Goal: Complete application form: Complete application form

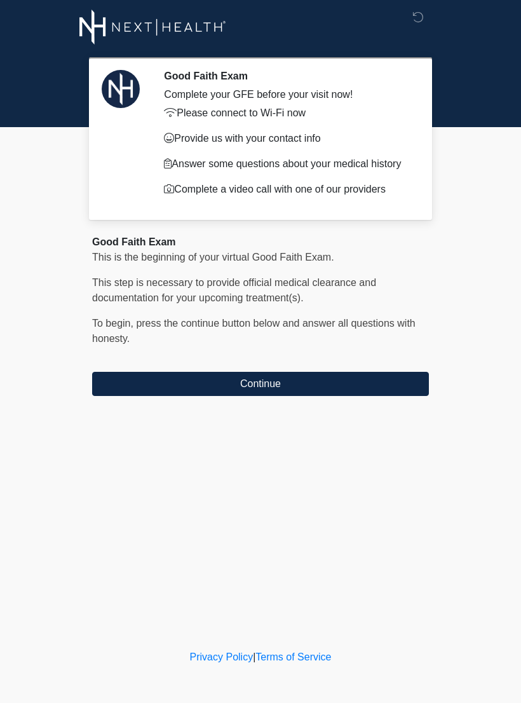
click at [261, 366] on div "Good Faith Exam This is the beginning of your virtual Good Faith Exam. ﻿﻿﻿﻿﻿﻿﻿﻿…" at bounding box center [260, 315] width 337 height 161
click at [241, 394] on button "Continue" at bounding box center [260, 384] width 337 height 24
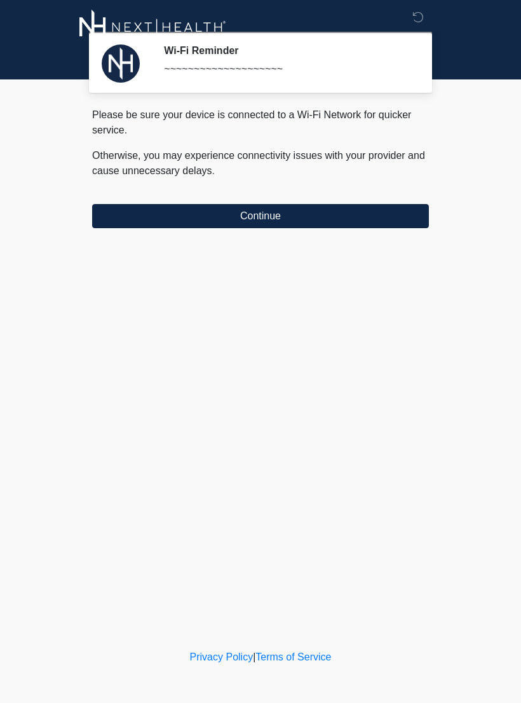
click at [231, 213] on button "Continue" at bounding box center [260, 216] width 337 height 24
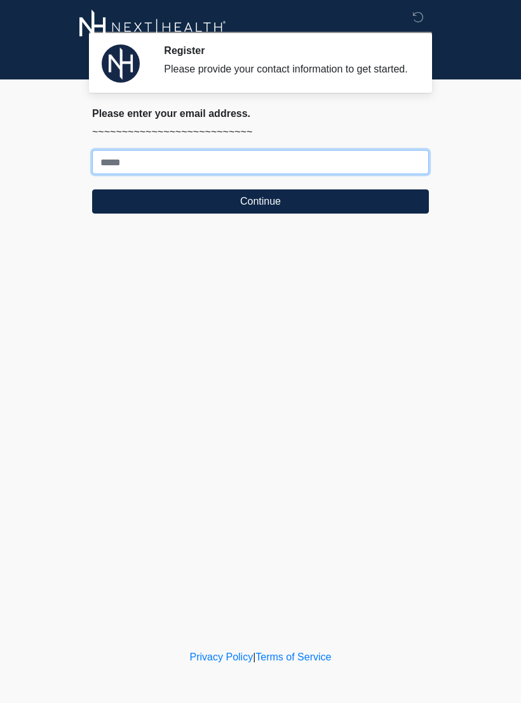
click at [362, 174] on input "Where should we email your treatment plan?" at bounding box center [260, 162] width 337 height 24
type input "**********"
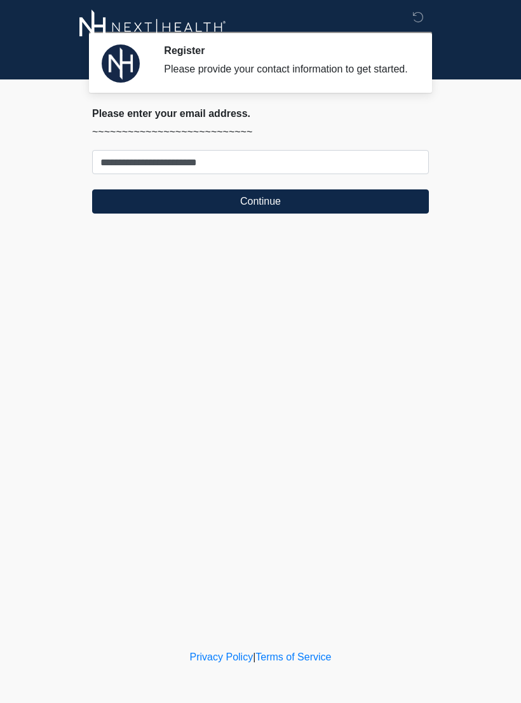
click at [389, 214] on button "Continue" at bounding box center [260, 201] width 337 height 24
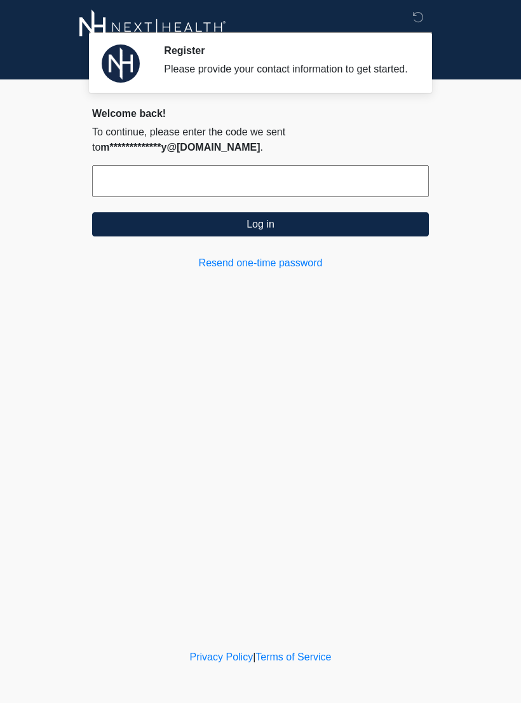
click at [359, 183] on input "text" at bounding box center [260, 181] width 337 height 32
type input "*"
click at [165, 398] on div "Register Please provide your contact information to get started. Please connect…" at bounding box center [260, 324] width 381 height 622
click at [314, 192] on input "text" at bounding box center [260, 181] width 337 height 32
type input "******"
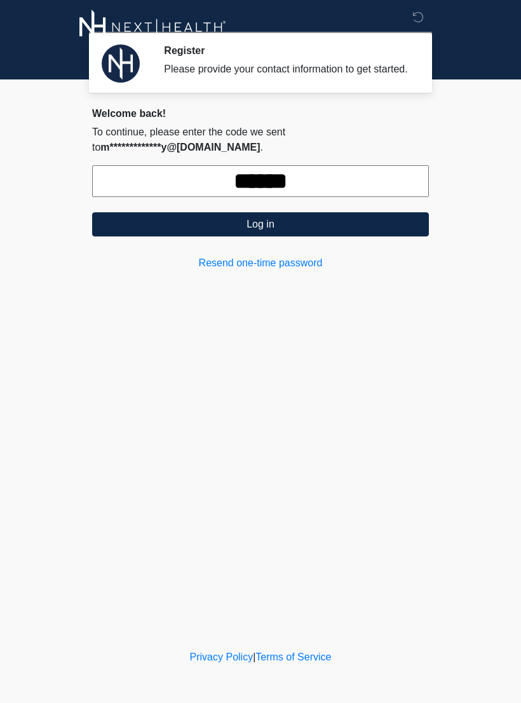
click at [364, 228] on button "Log in" at bounding box center [260, 224] width 337 height 24
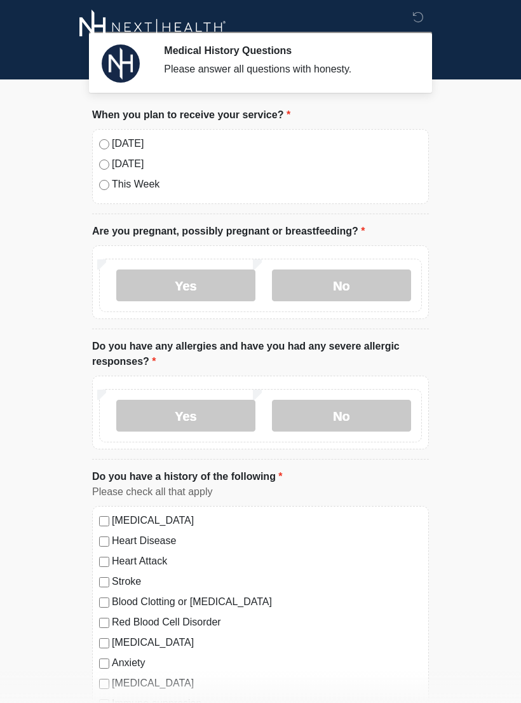
click at [109, 141] on div "Today" at bounding box center [260, 143] width 323 height 15
click at [376, 275] on label "No" at bounding box center [341, 286] width 139 height 32
click at [377, 400] on label "No" at bounding box center [341, 416] width 139 height 32
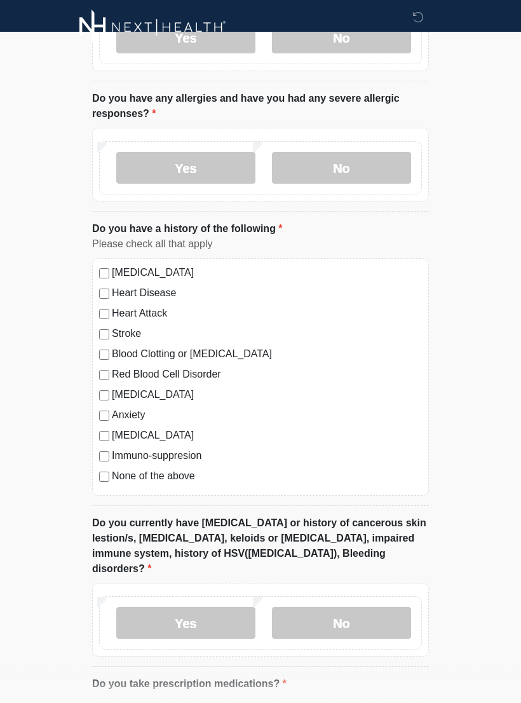
scroll to position [299, 0]
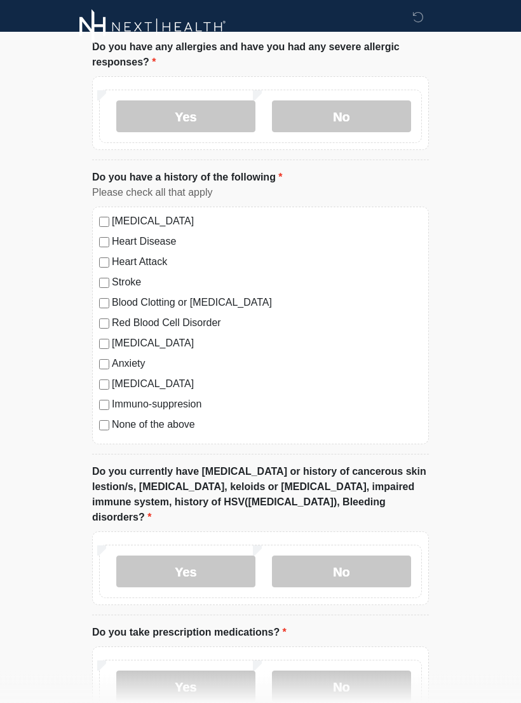
click at [385, 556] on label "No" at bounding box center [341, 572] width 139 height 32
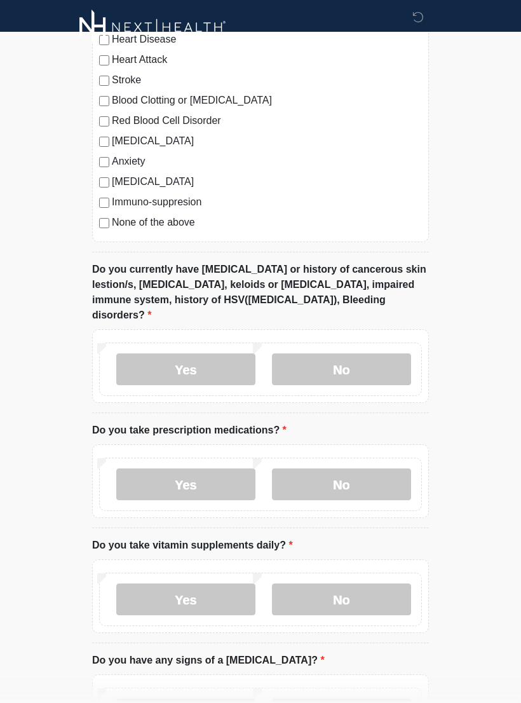
scroll to position [511, 0]
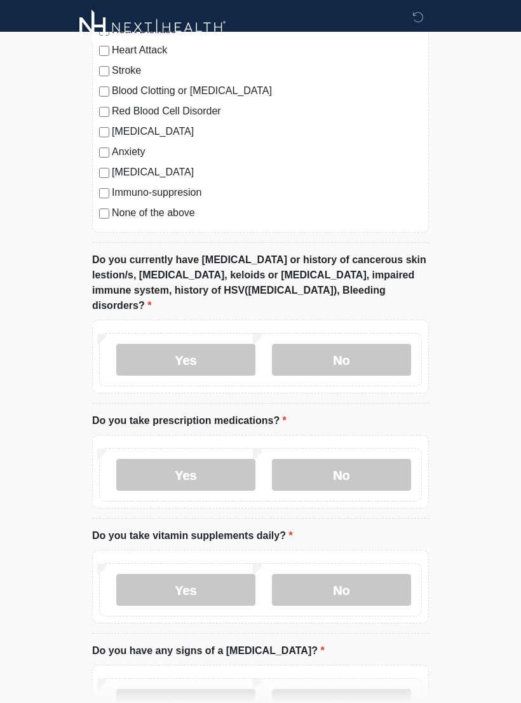
click at [385, 448] on div "Yes No" at bounding box center [260, 474] width 323 height 53
click at [411, 459] on label "No" at bounding box center [341, 475] width 139 height 32
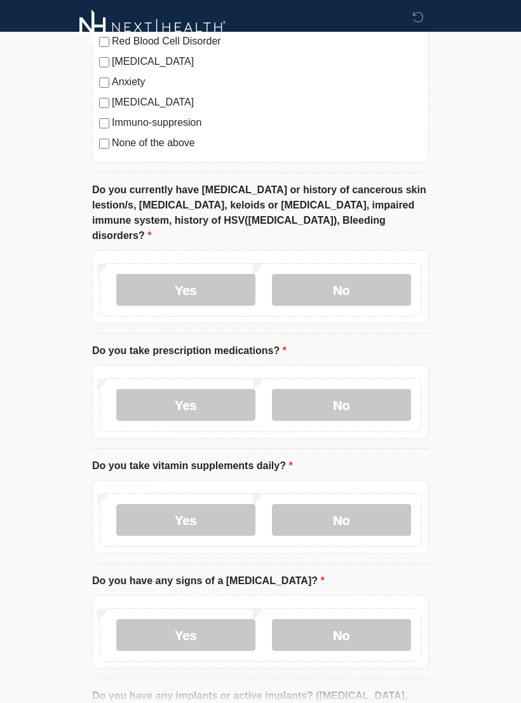
scroll to position [603, 0]
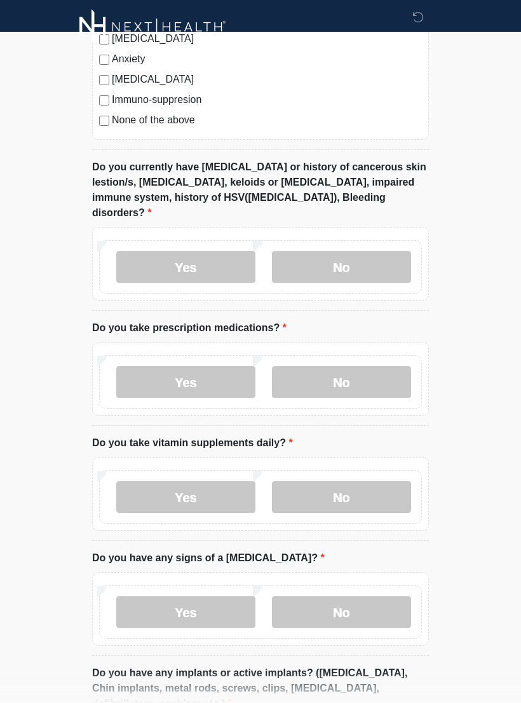
click at [238, 482] on label "Yes" at bounding box center [185, 498] width 139 height 32
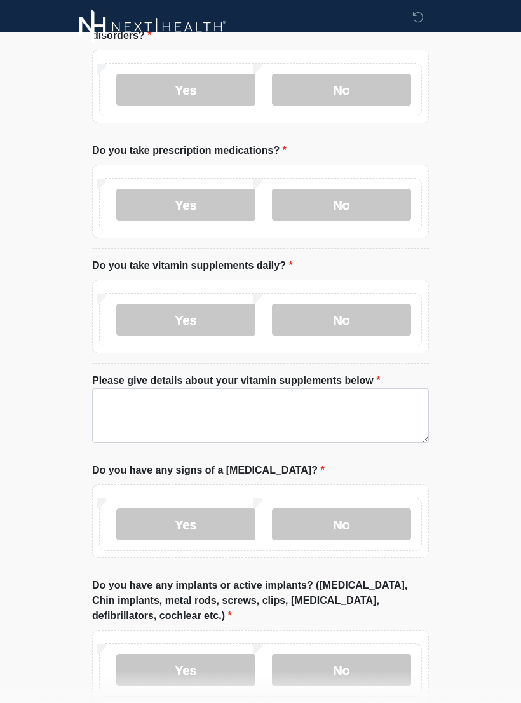
scroll to position [781, 0]
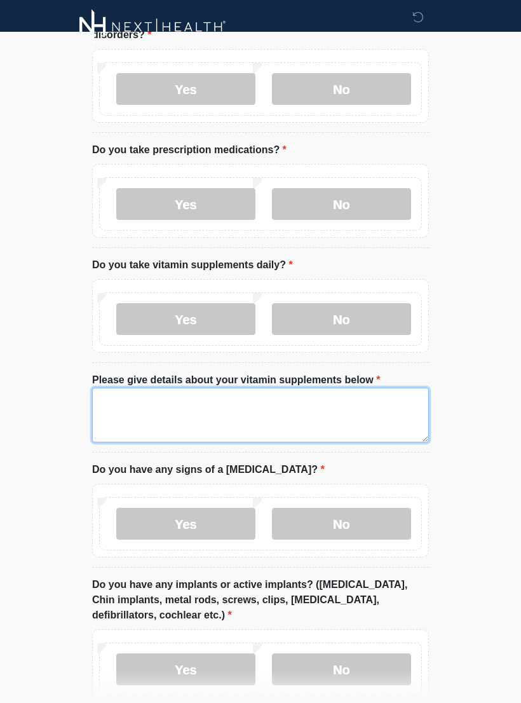
click at [325, 388] on textarea "Please give details about your vitamin supplements below" at bounding box center [260, 415] width 337 height 55
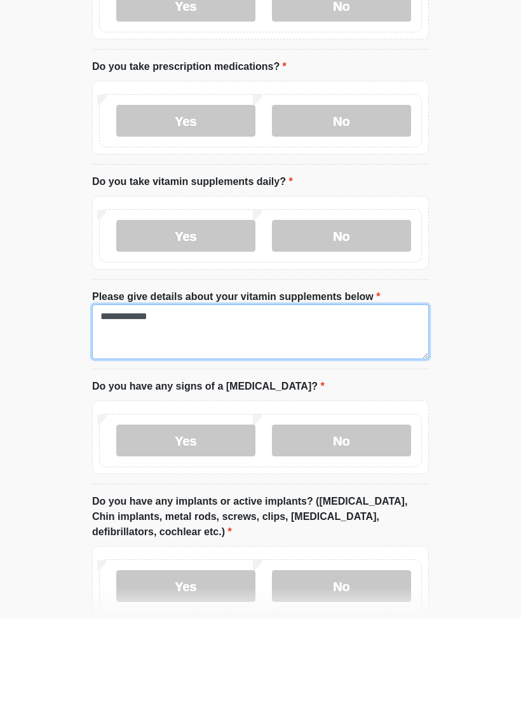
type textarea "**********"
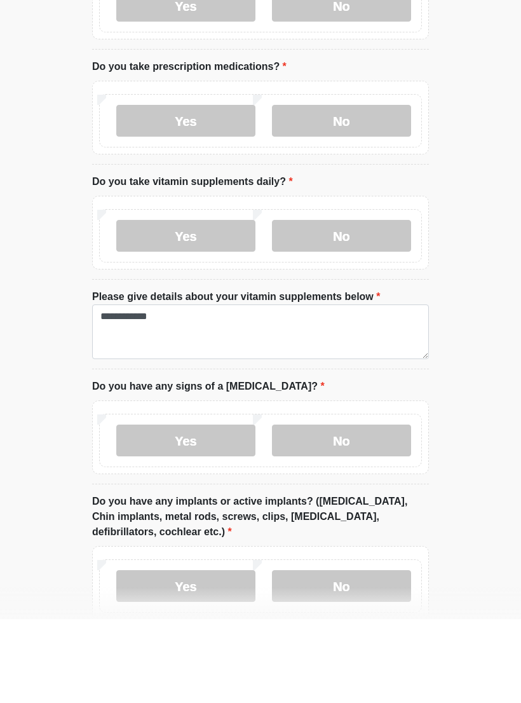
click at [385, 509] on label "No" at bounding box center [341, 525] width 139 height 32
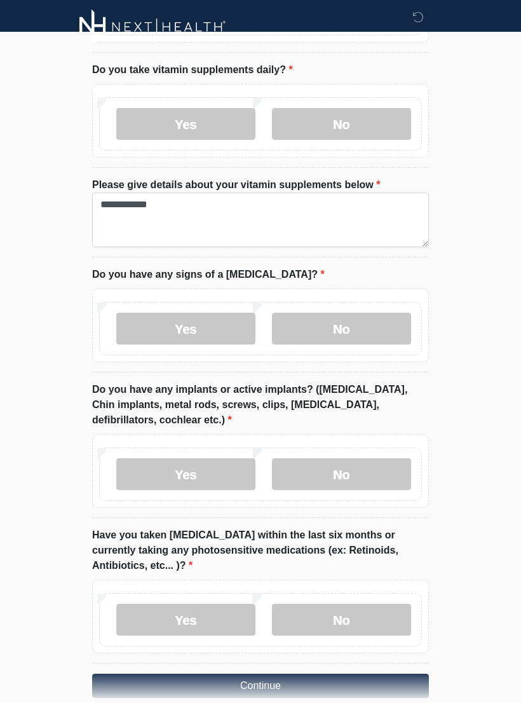
scroll to position [1003, 0]
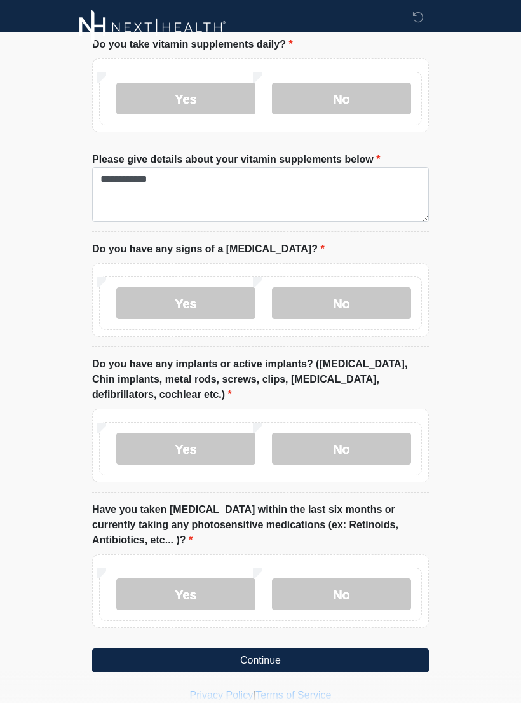
click at [387, 433] on label "No" at bounding box center [341, 449] width 139 height 32
click at [390, 579] on label "No" at bounding box center [341, 595] width 139 height 32
click at [317, 648] on button "Continue" at bounding box center [260, 660] width 337 height 24
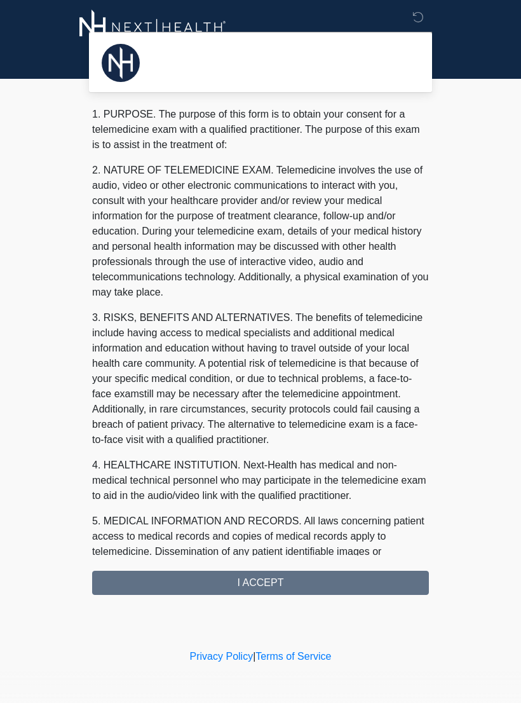
scroll to position [0, 0]
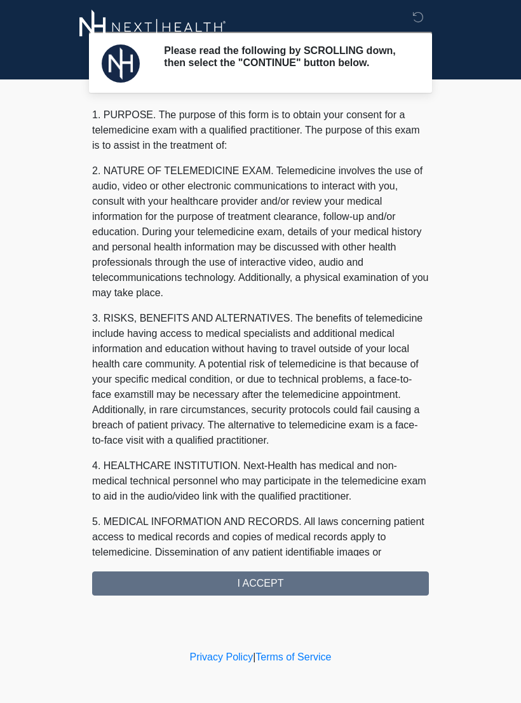
click at [350, 585] on div "1. PURPOSE. The purpose of this form is to obtain your consent for a telemedici…" at bounding box center [260, 351] width 337 height 488
click at [317, 581] on div "1. PURPOSE. The purpose of this form is to obtain your consent for a telemedici…" at bounding box center [260, 351] width 337 height 488
click at [283, 584] on div "1. PURPOSE. The purpose of this form is to obtain your consent for a telemedici…" at bounding box center [260, 351] width 337 height 488
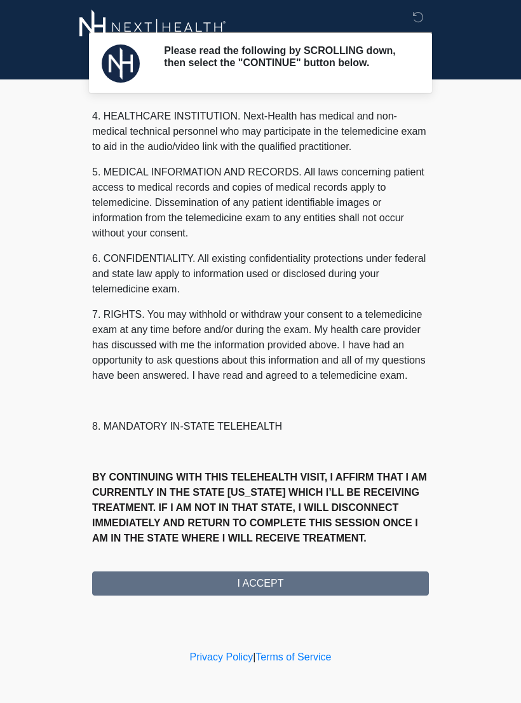
scroll to position [365, 0]
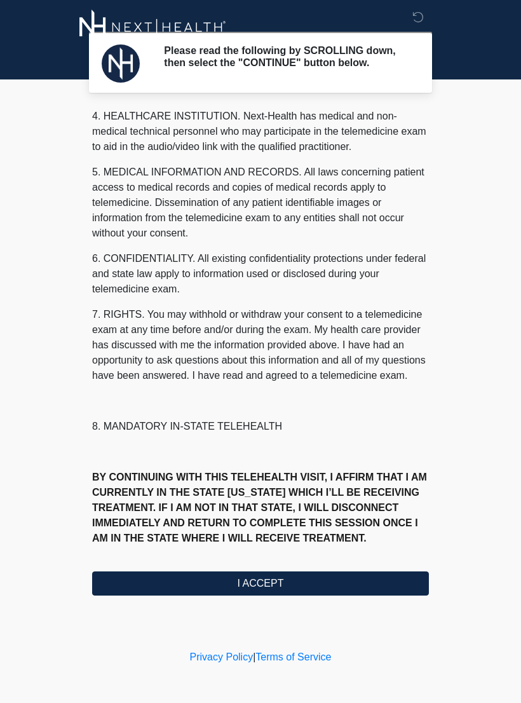
click at [334, 581] on button "I ACCEPT" at bounding box center [260, 584] width 337 height 24
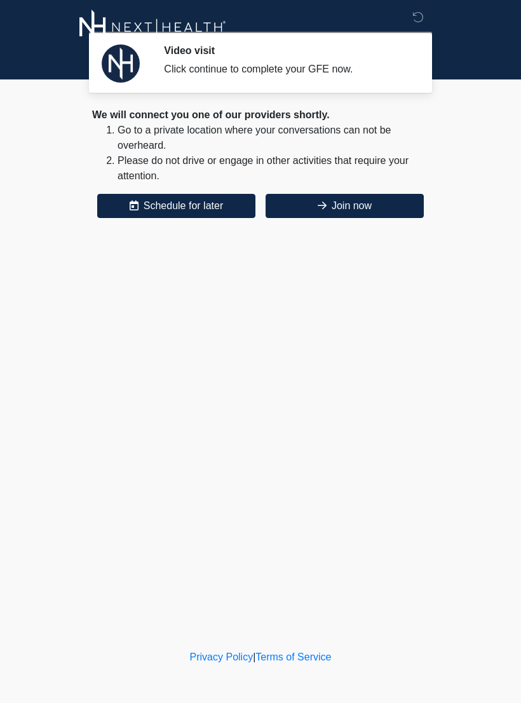
click at [405, 194] on button "Join now" at bounding box center [345, 206] width 158 height 24
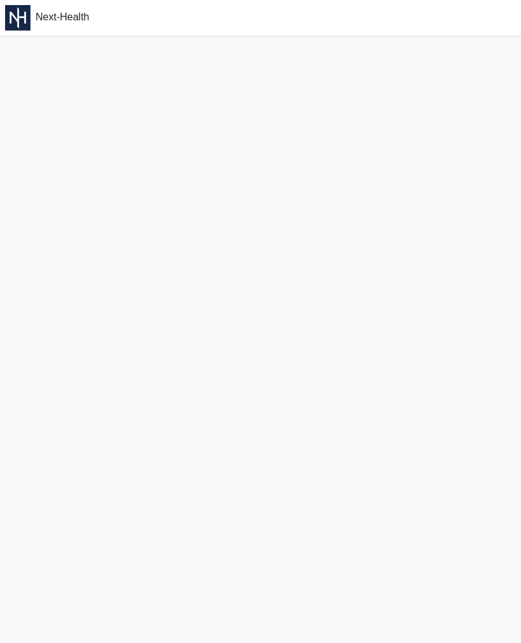
scroll to position [24, 0]
